Goal: Browse casually

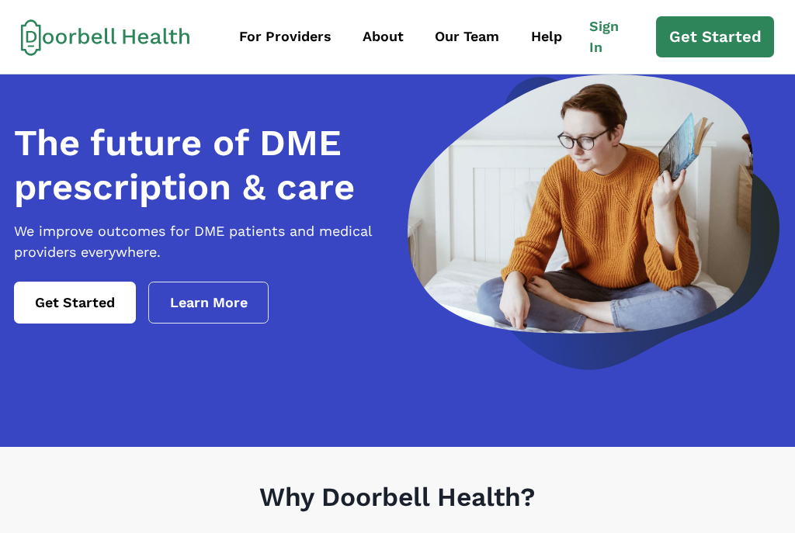
click at [287, 39] on div "For Providers" at bounding box center [285, 36] width 92 height 21
click at [464, 39] on div "Our Team" at bounding box center [467, 36] width 64 height 21
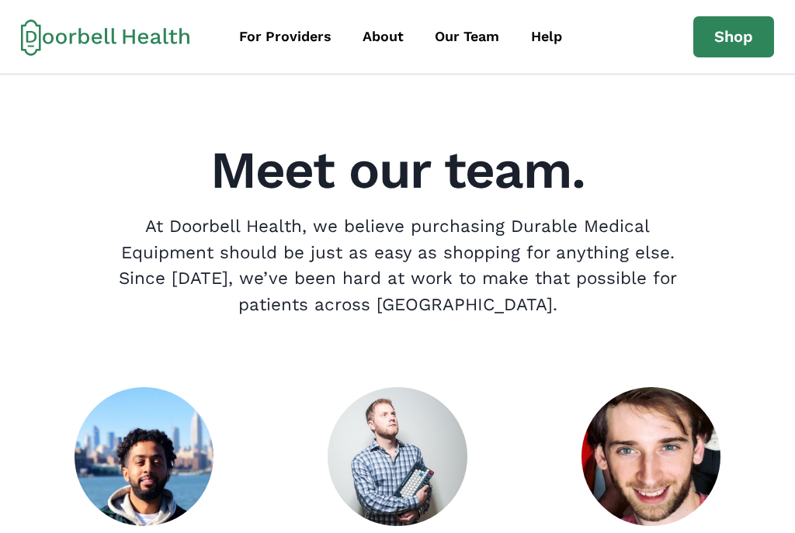
click at [382, 35] on div "About" at bounding box center [382, 36] width 41 height 21
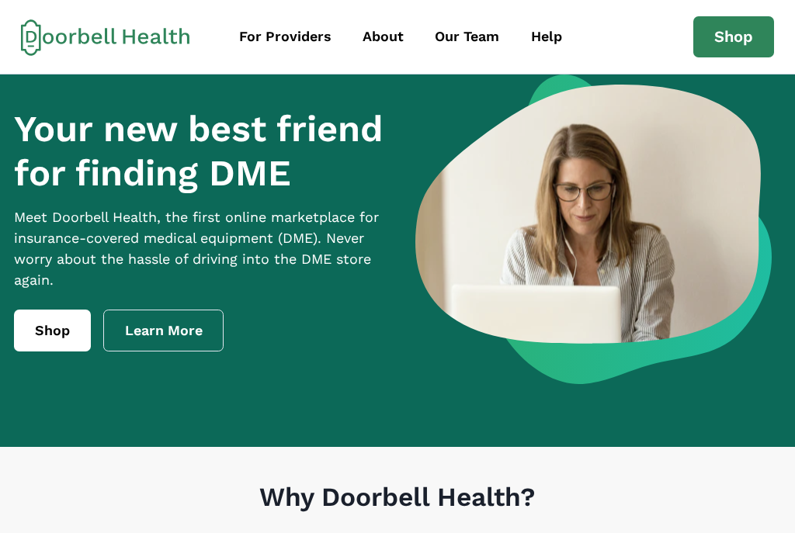
click at [43, 351] on link "Shop" at bounding box center [52, 331] width 77 height 42
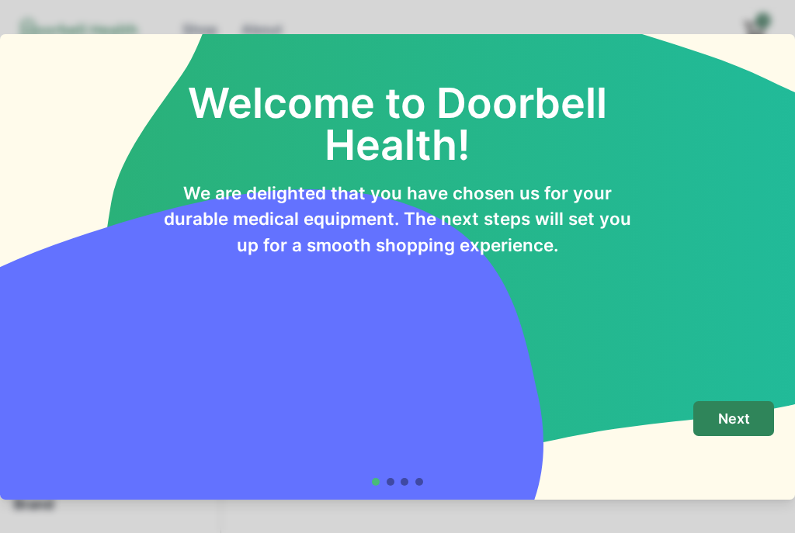
click at [714, 428] on button "Next" at bounding box center [733, 418] width 81 height 35
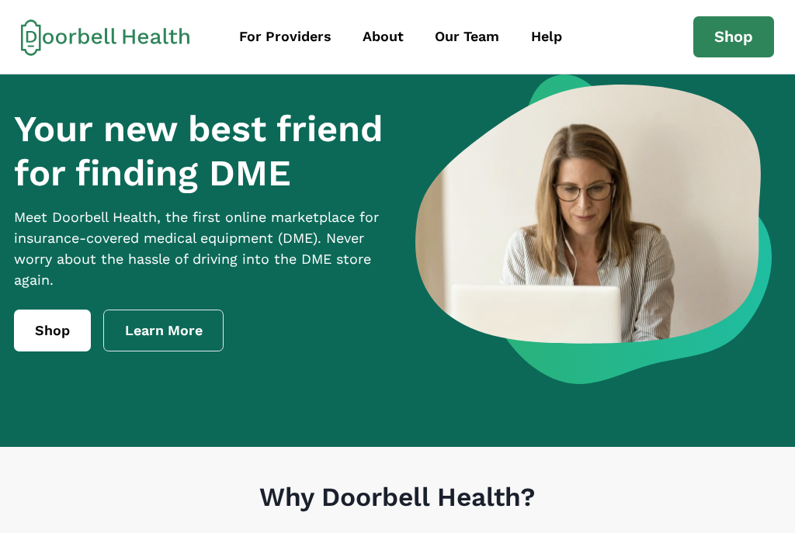
click at [729, 33] on link "Shop" at bounding box center [733, 37] width 81 height 42
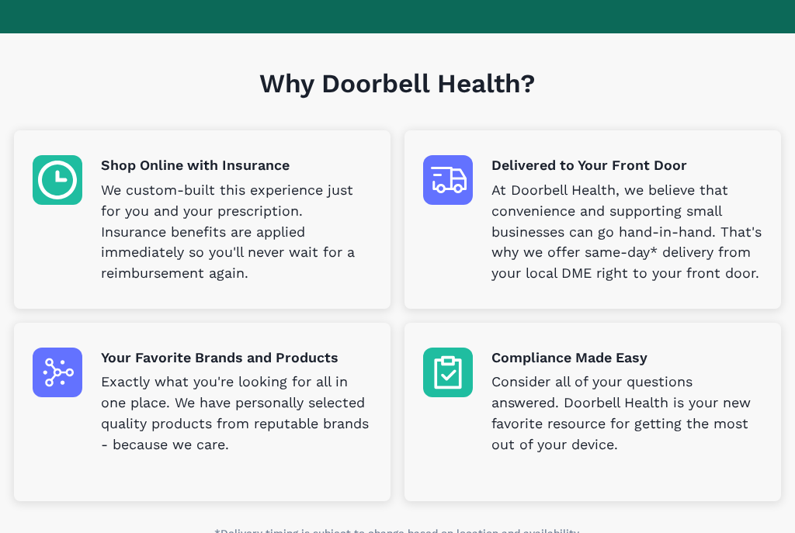
scroll to position [413, 0]
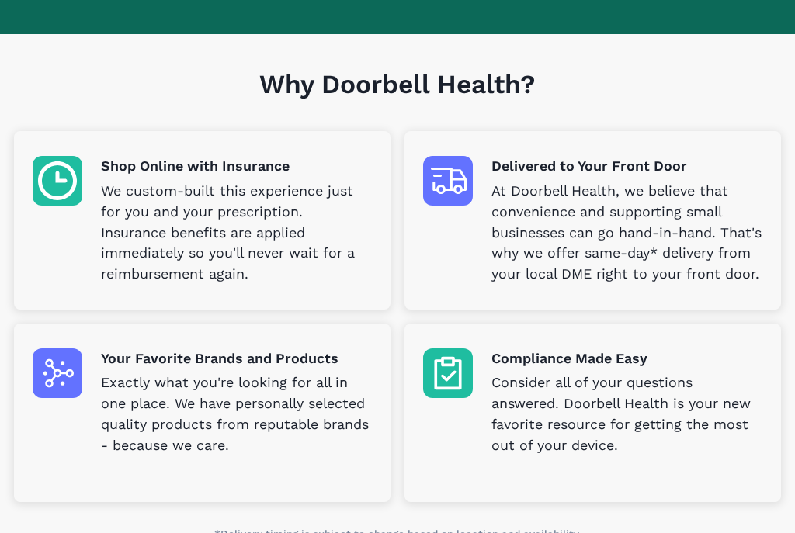
click at [74, 204] on img at bounding box center [58, 181] width 50 height 50
click at [66, 179] on img at bounding box center [58, 181] width 50 height 50
click at [61, 188] on img at bounding box center [58, 181] width 50 height 50
click at [72, 190] on img at bounding box center [58, 181] width 50 height 50
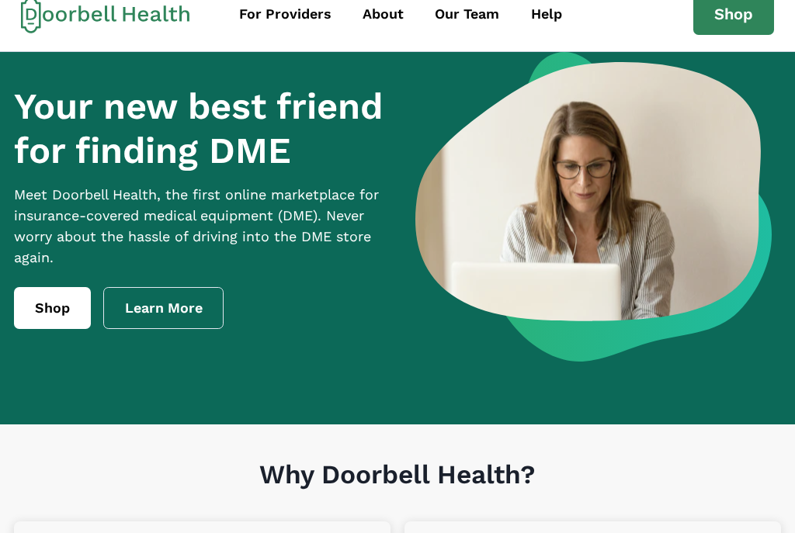
scroll to position [0, 0]
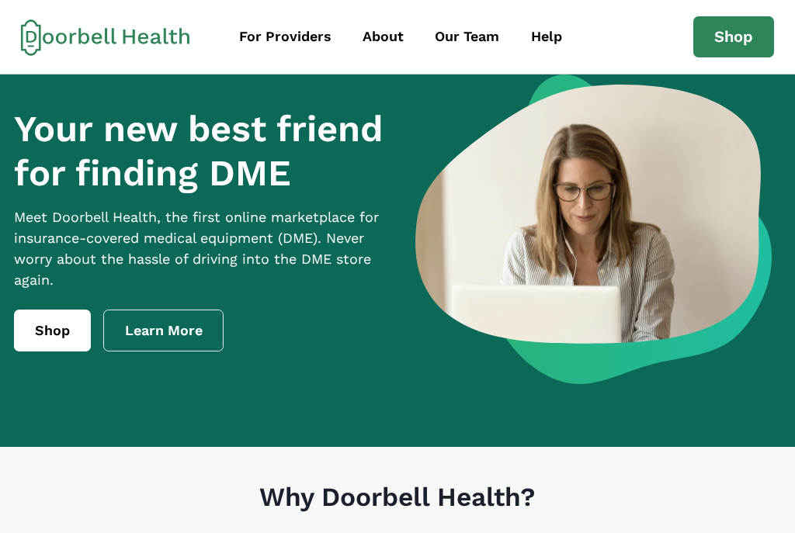
click at [743, 36] on link "Shop" at bounding box center [733, 37] width 81 height 42
click at [54, 351] on link "Shop" at bounding box center [52, 331] width 77 height 42
click at [161, 351] on link "Learn More" at bounding box center [163, 331] width 121 height 42
click at [733, 54] on link "Shop" at bounding box center [733, 37] width 81 height 42
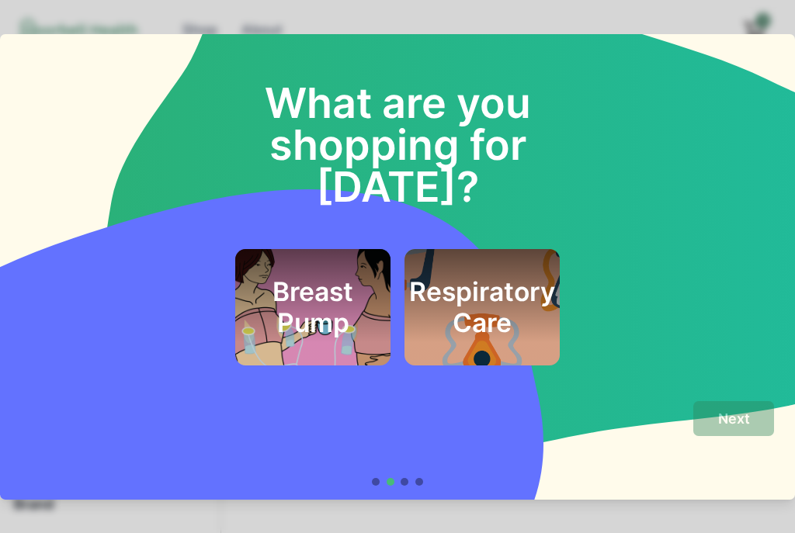
click at [642, 259] on div "Breast Pump Respiratory Care" at bounding box center [397, 307] width 753 height 116
